Goal: Find specific page/section: Find specific page/section

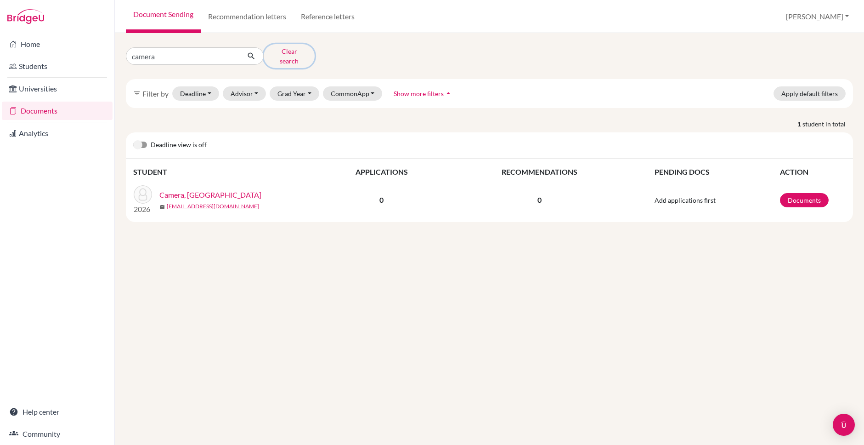
click at [283, 50] on button "Clear search" at bounding box center [289, 56] width 51 height 24
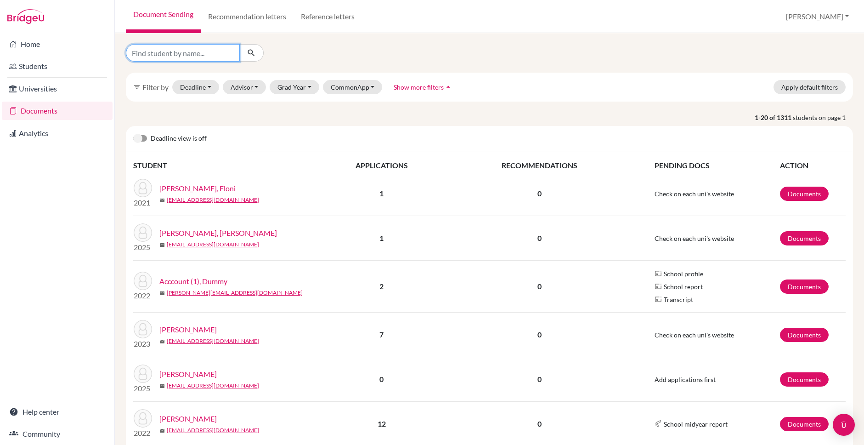
click at [182, 54] on input "Find student by name..." at bounding box center [183, 52] width 114 height 17
click at [40, 67] on link "Students" at bounding box center [57, 66] width 111 height 18
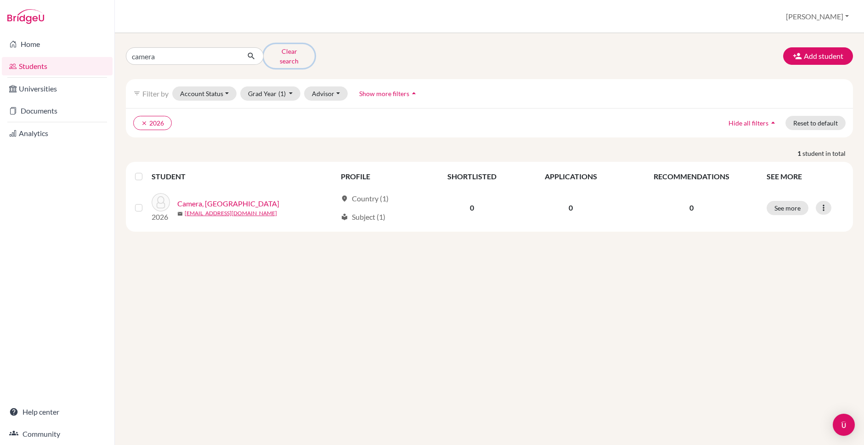
click at [276, 53] on button "Clear search" at bounding box center [289, 56] width 51 height 24
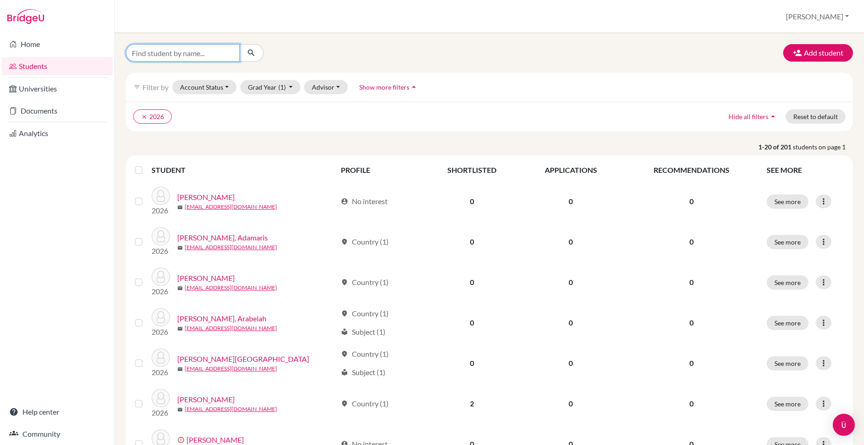
click at [225, 53] on input "Find student by name..." at bounding box center [183, 52] width 114 height 17
type input "[PERSON_NAME]"
click button "submit" at bounding box center [251, 52] width 24 height 17
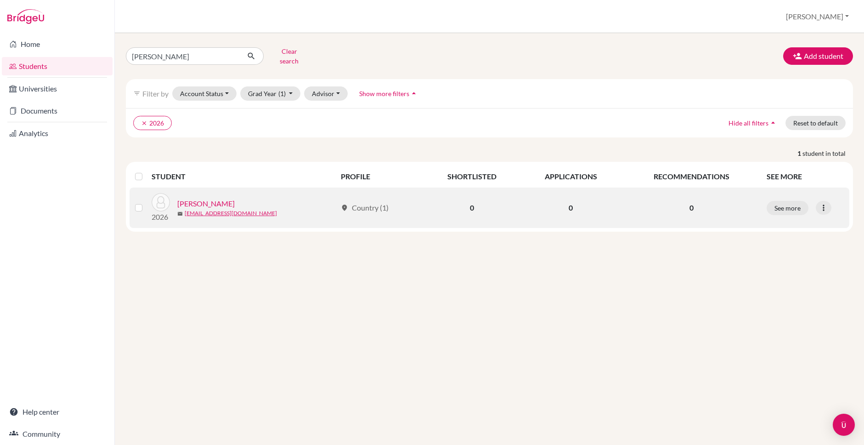
click at [234, 198] on link "[PERSON_NAME]" at bounding box center [205, 203] width 57 height 11
